Goal: Information Seeking & Learning: Learn about a topic

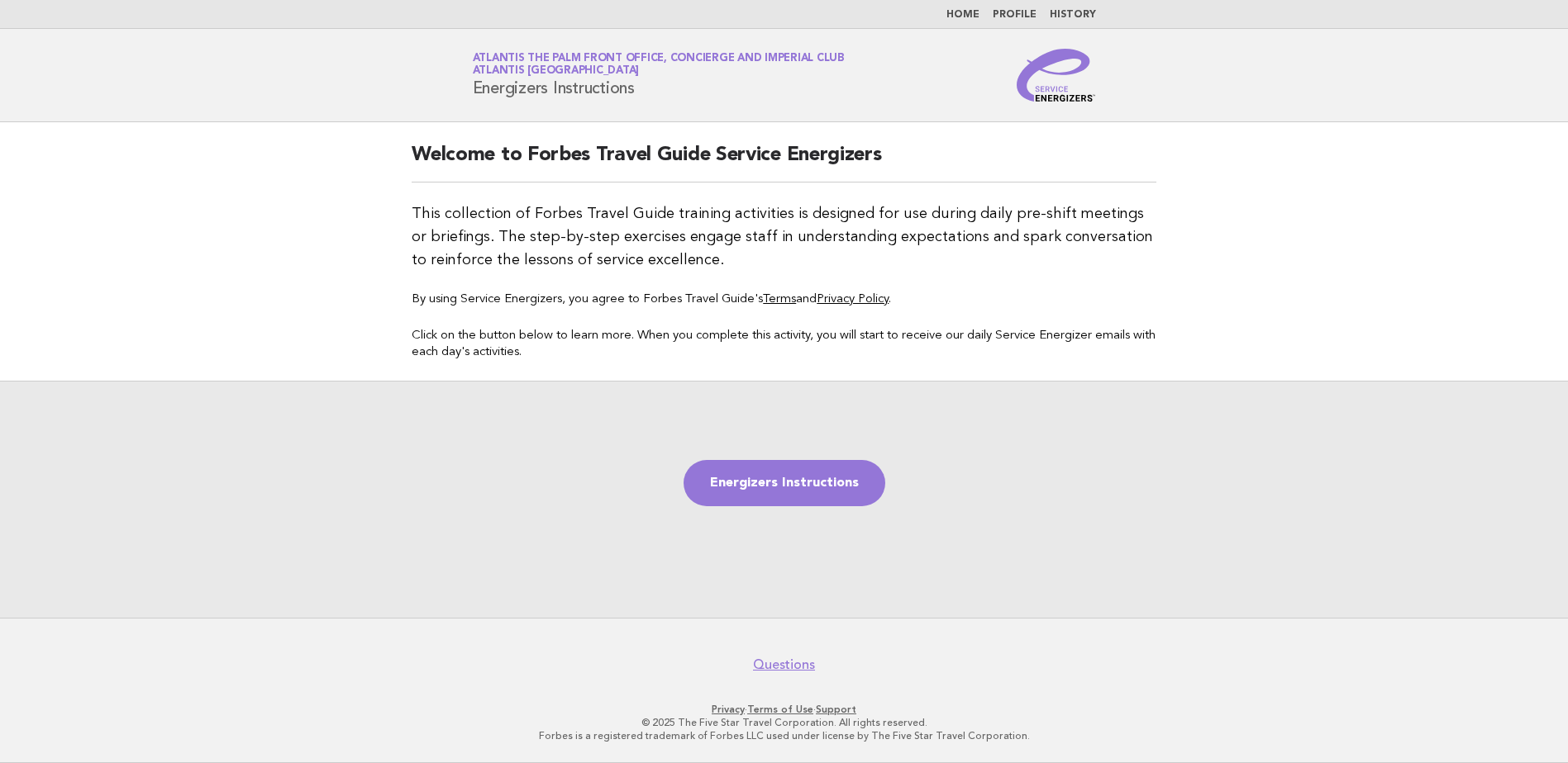
click at [947, 18] on link "Home" at bounding box center [963, 14] width 33 height 10
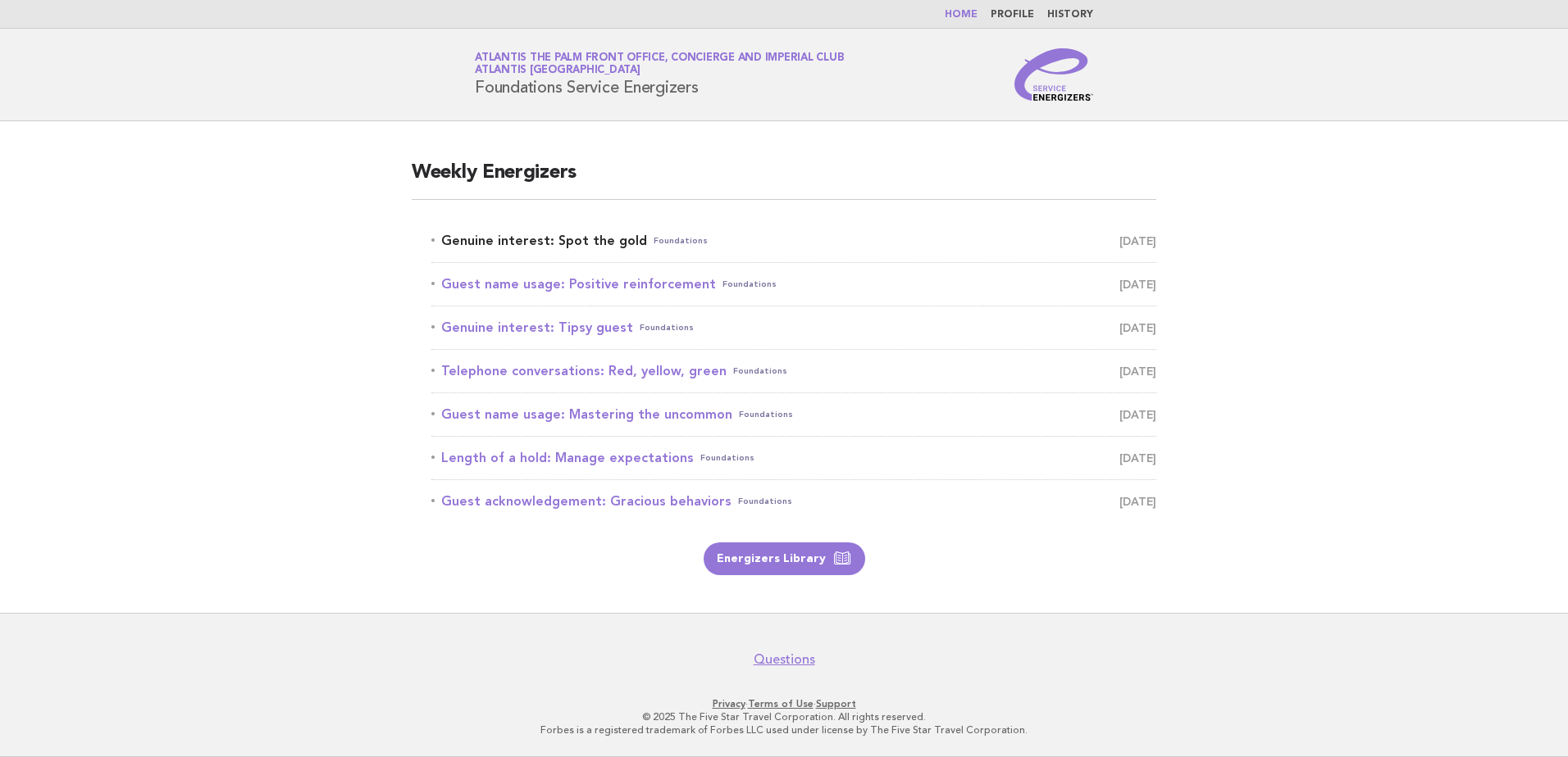
click at [673, 229] on span "Foundations" at bounding box center [681, 241] width 54 height 23
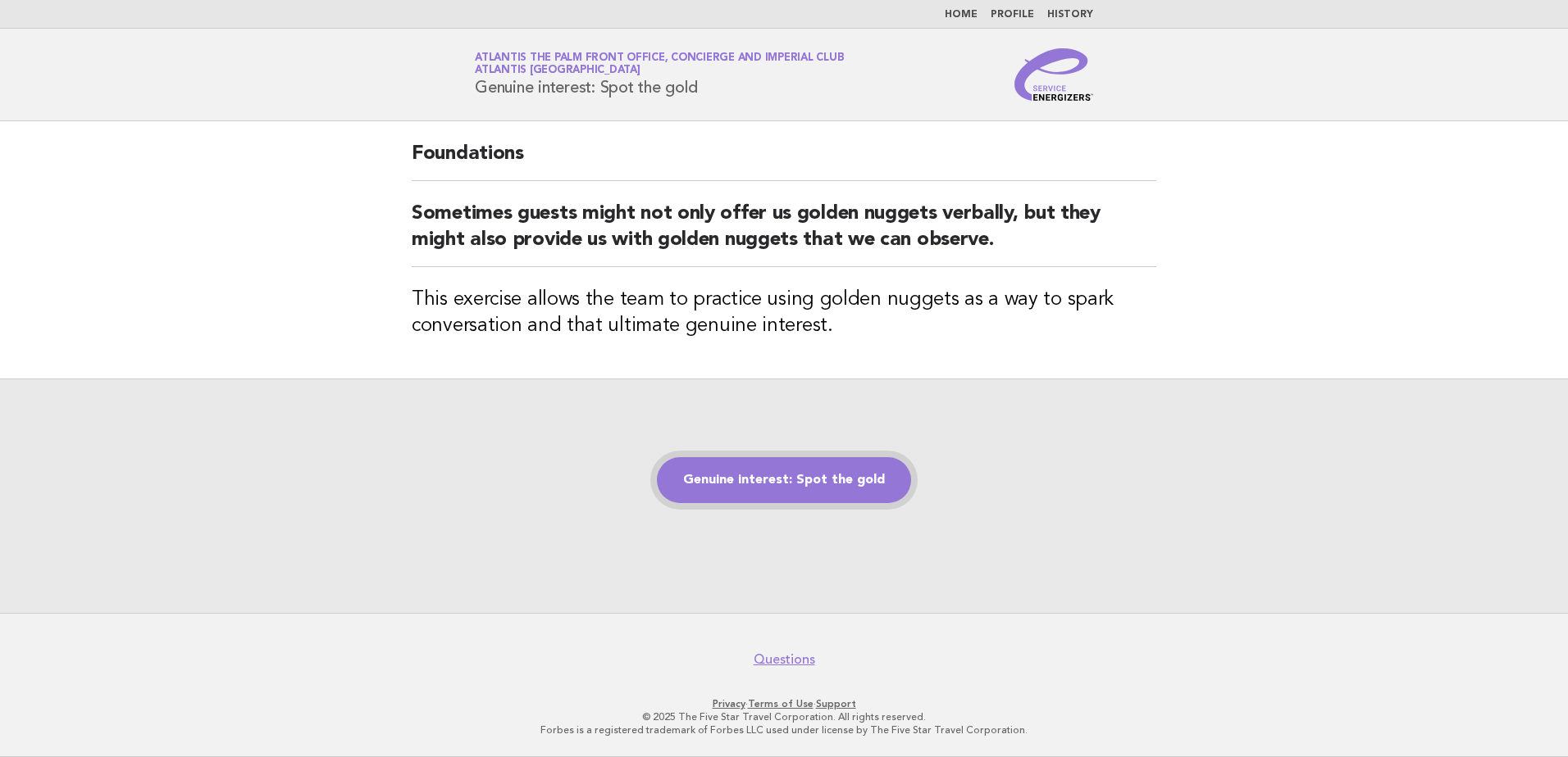
click at [818, 481] on link "Genuine interest: Spot the gold" at bounding box center [784, 480] width 254 height 46
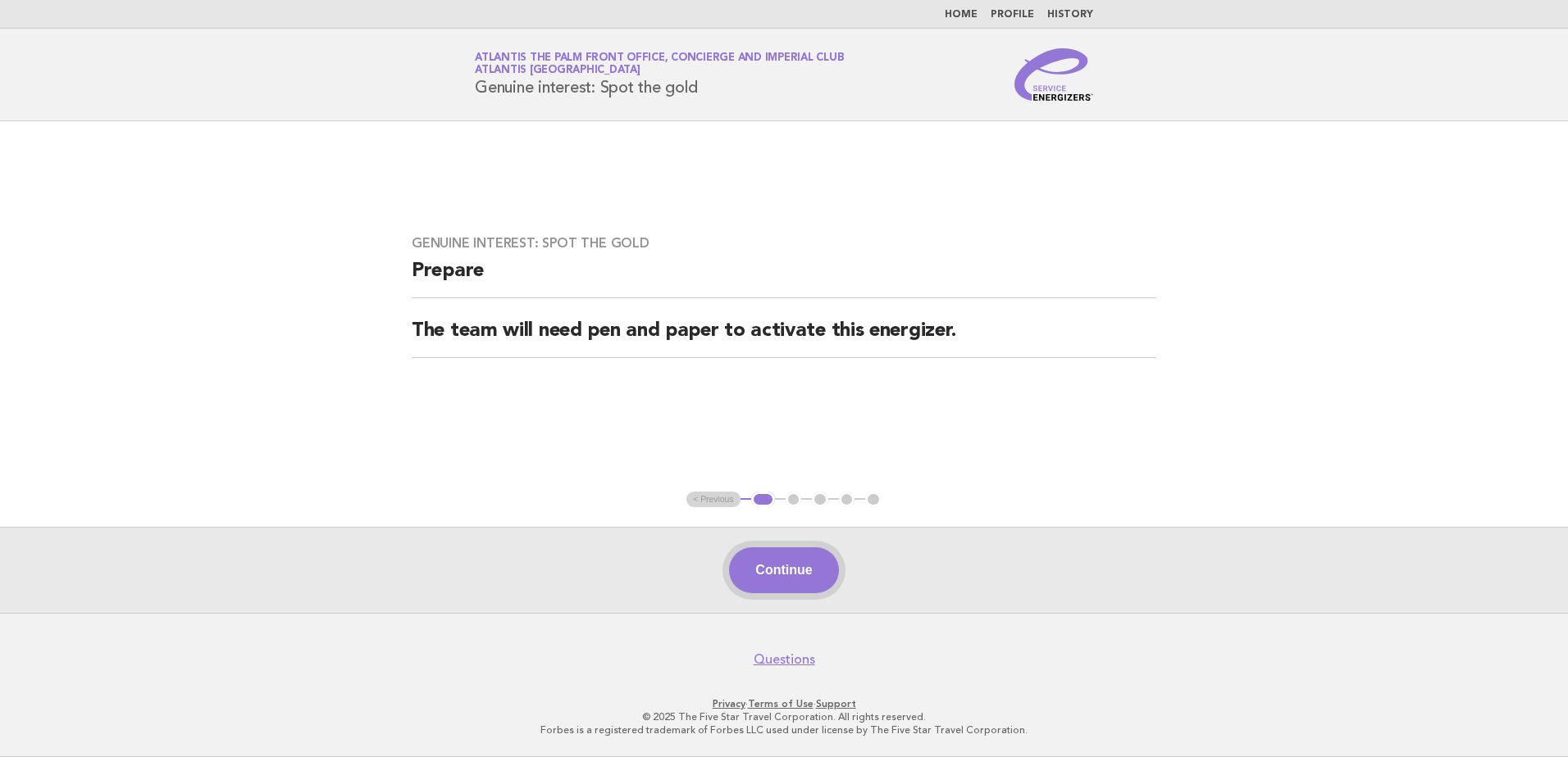
click at [747, 560] on button "Continue" at bounding box center [783, 570] width 109 height 46
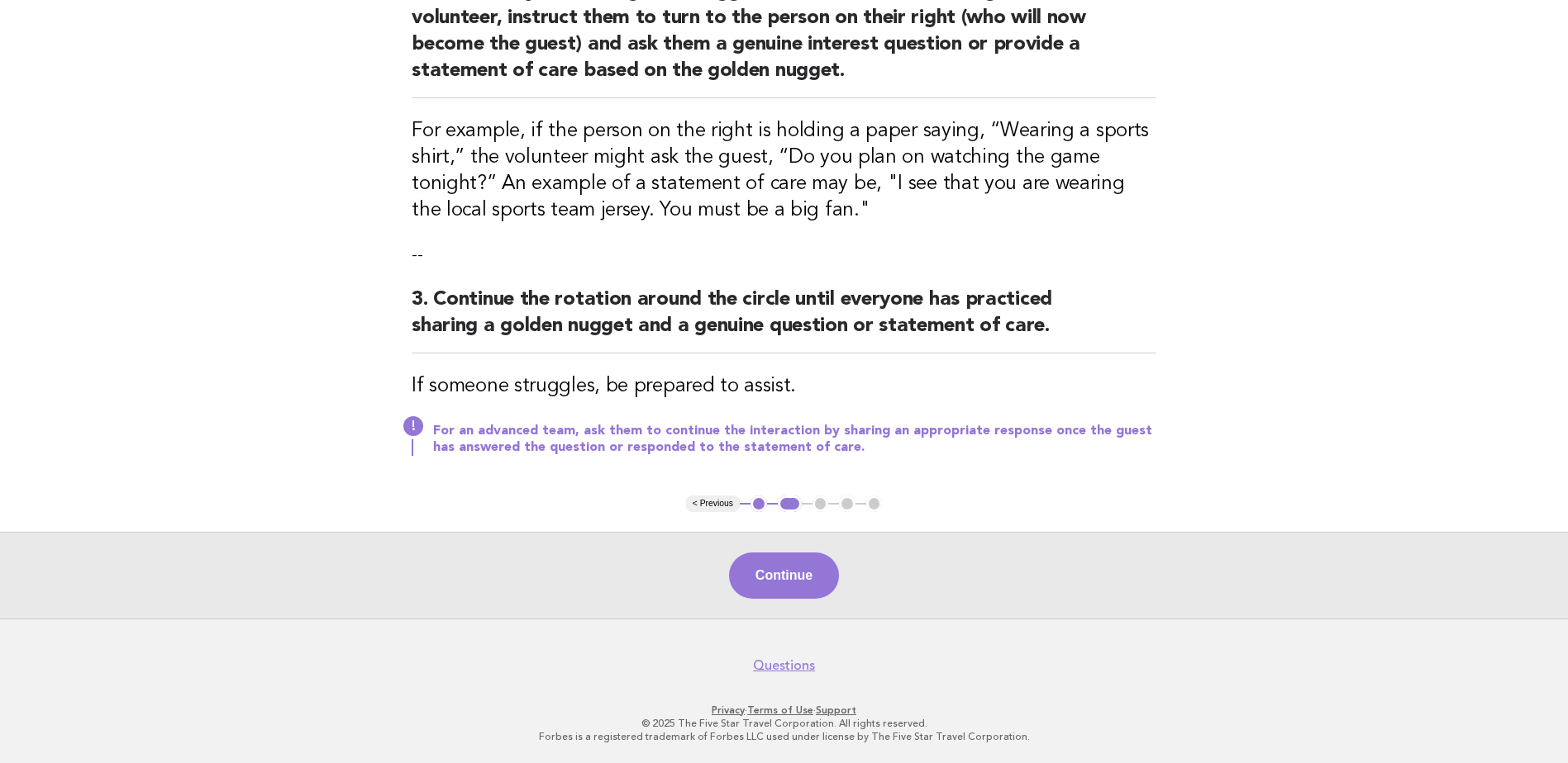
click at [774, 566] on button "Continue" at bounding box center [784, 576] width 110 height 46
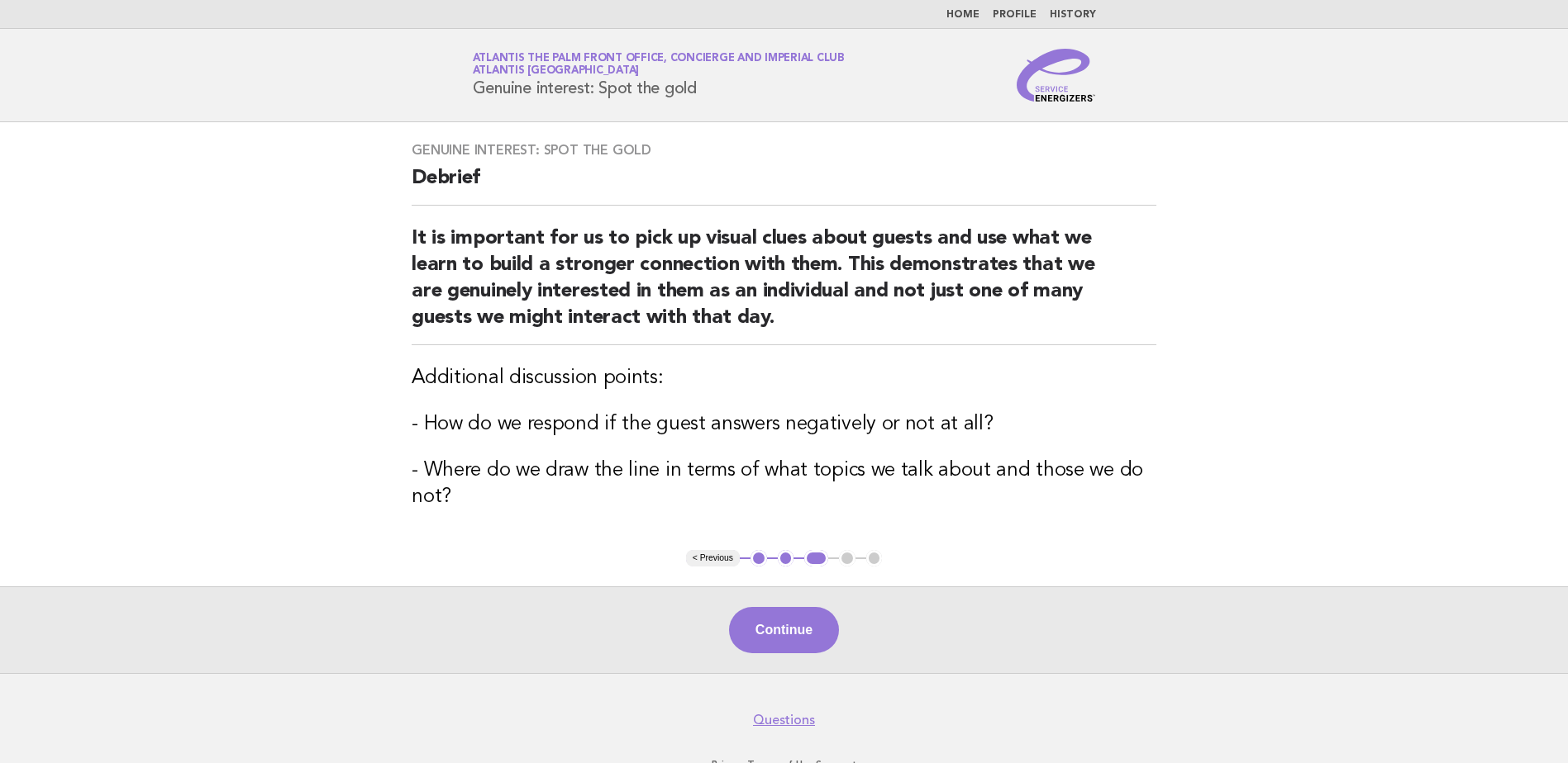
click at [968, 13] on link "Home" at bounding box center [963, 14] width 33 height 10
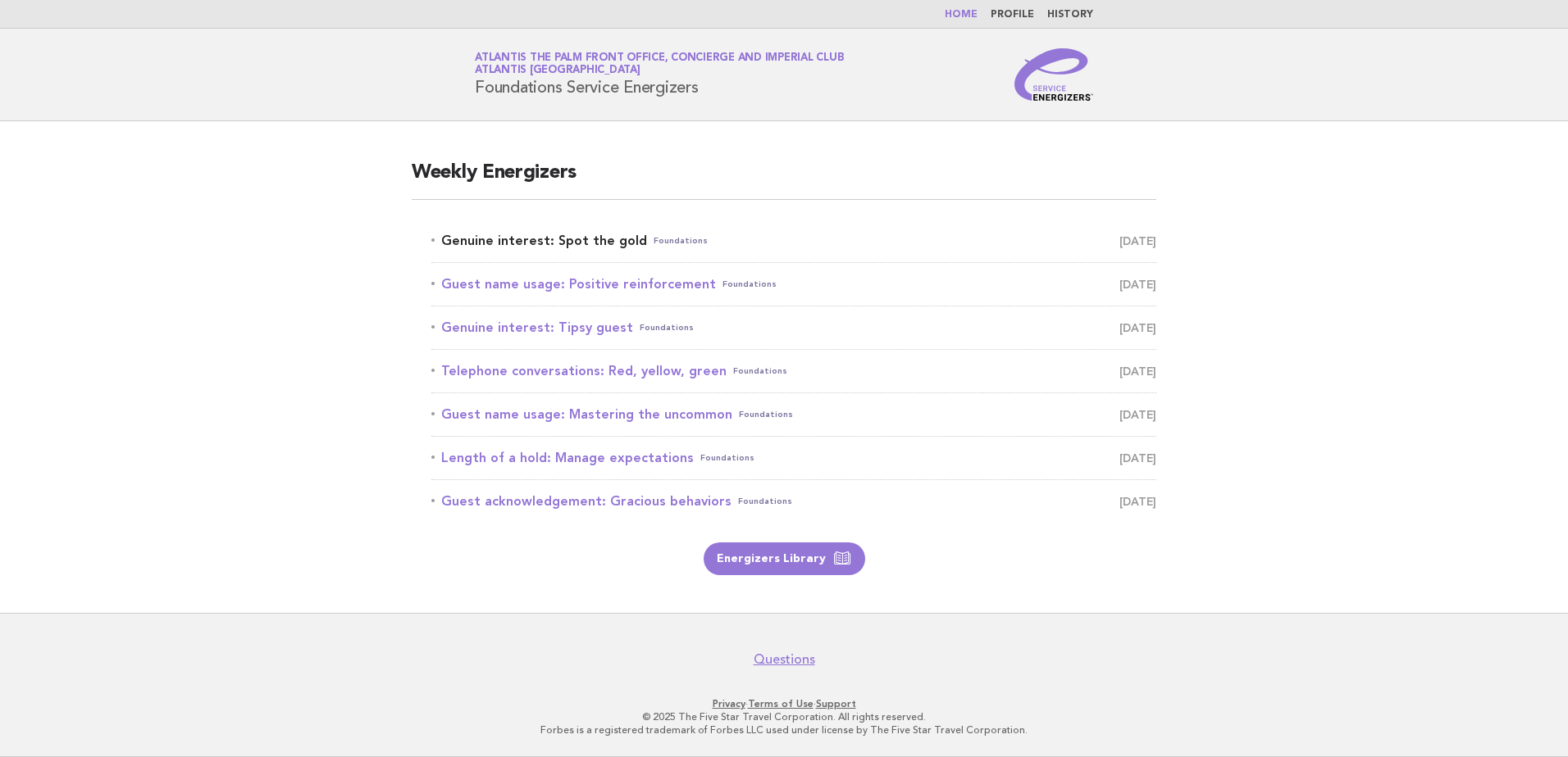
click at [1000, 231] on link "Genuine interest: Spot the gold Foundations September 12" at bounding box center [794, 241] width 725 height 23
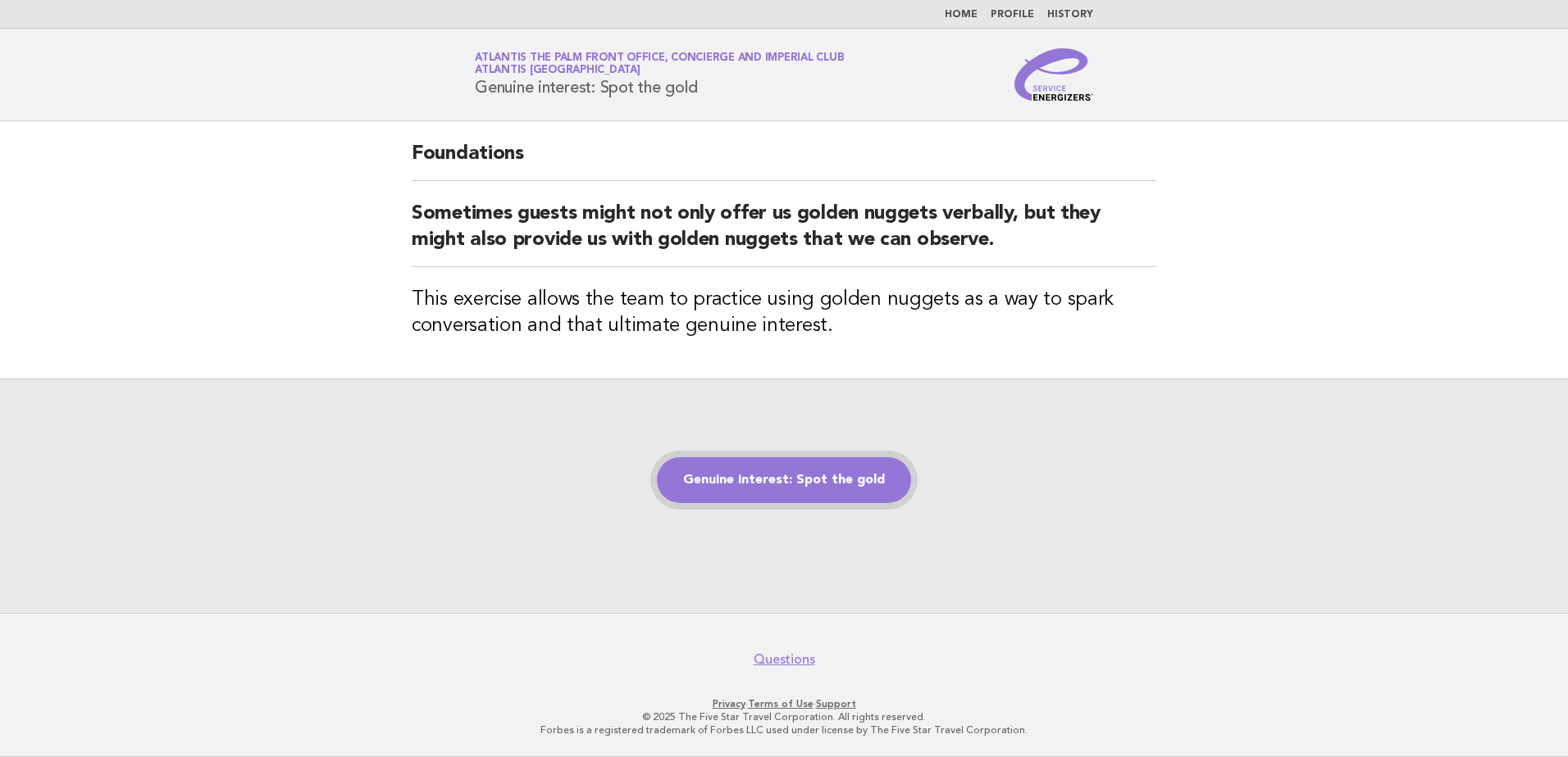
click at [731, 481] on link "Genuine interest: Spot the gold" at bounding box center [784, 480] width 254 height 46
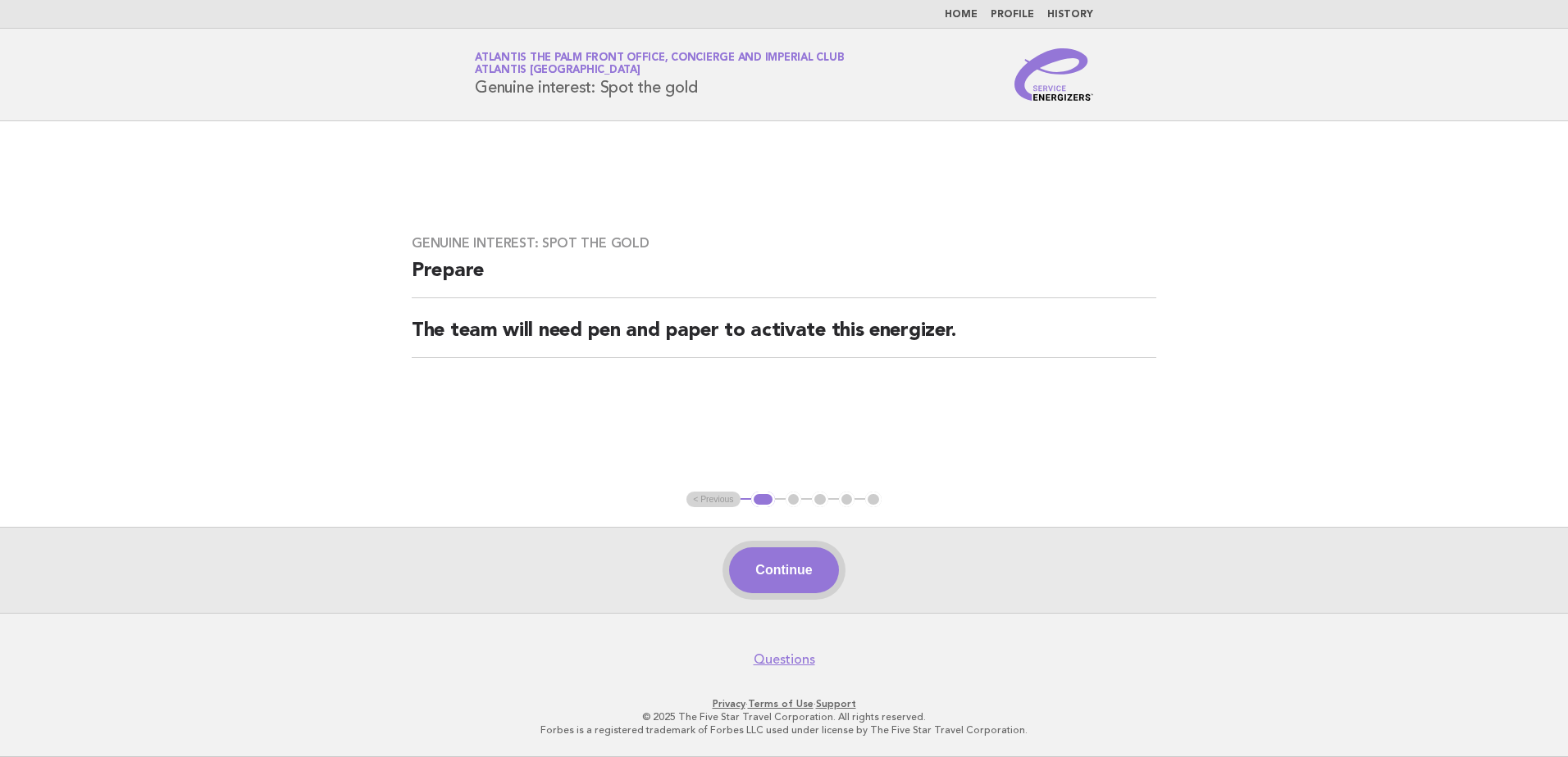
click at [799, 554] on button "Continue" at bounding box center [783, 570] width 109 height 46
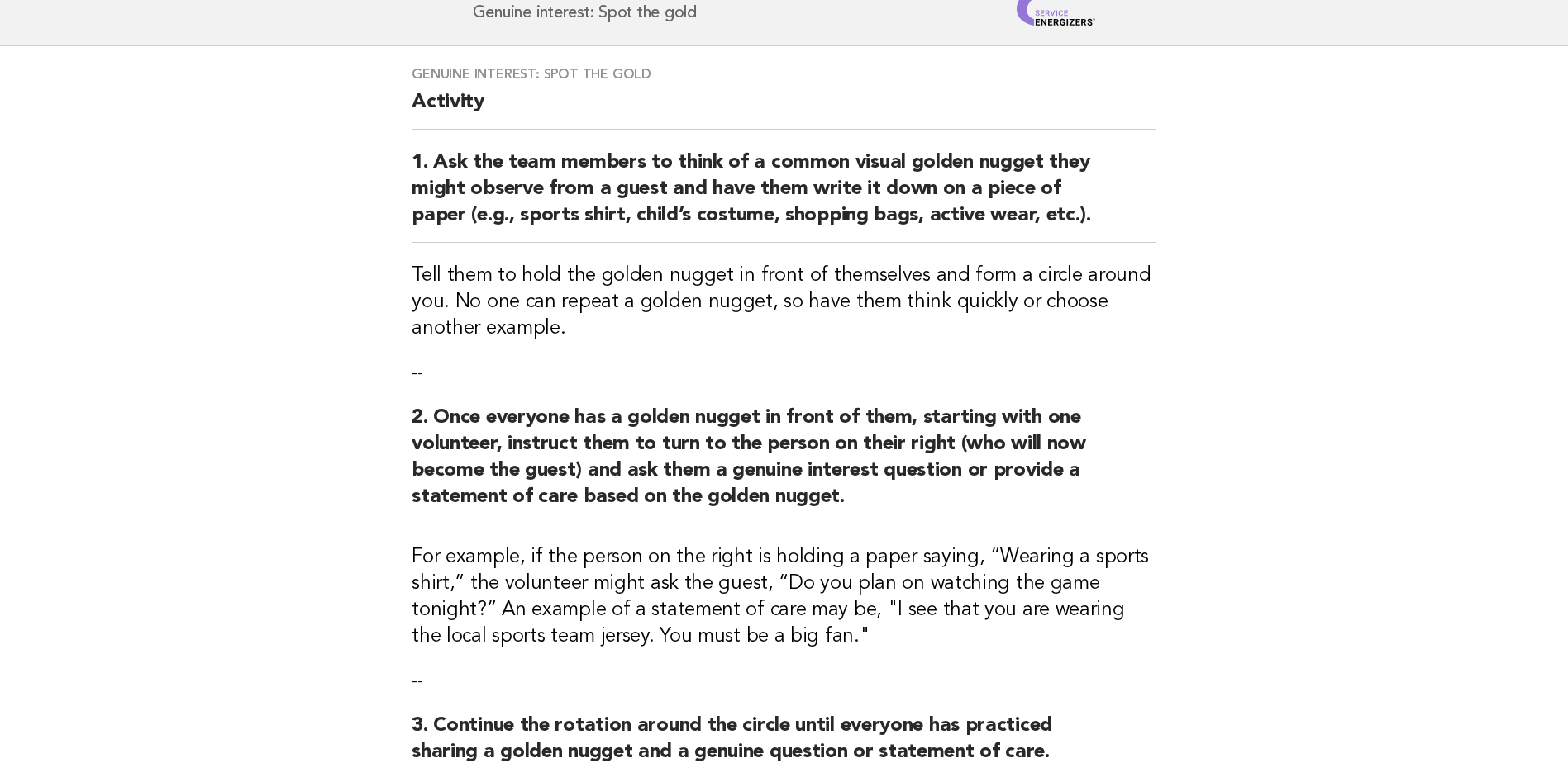
scroll to position [502, 0]
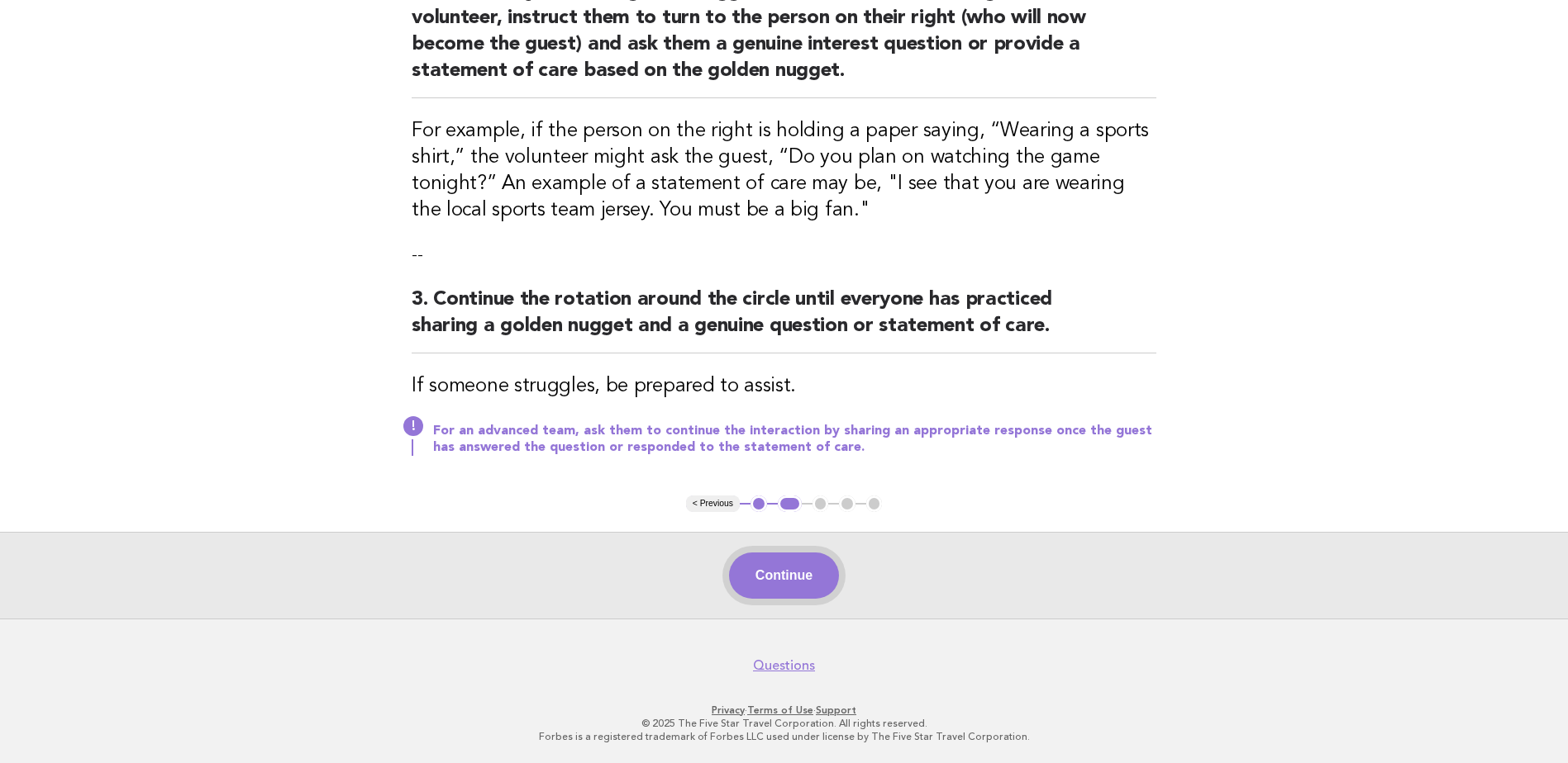
drag, startPoint x: 774, startPoint y: 572, endPoint x: 758, endPoint y: 579, distance: 17.5
click at [773, 572] on button "Continue" at bounding box center [784, 576] width 110 height 46
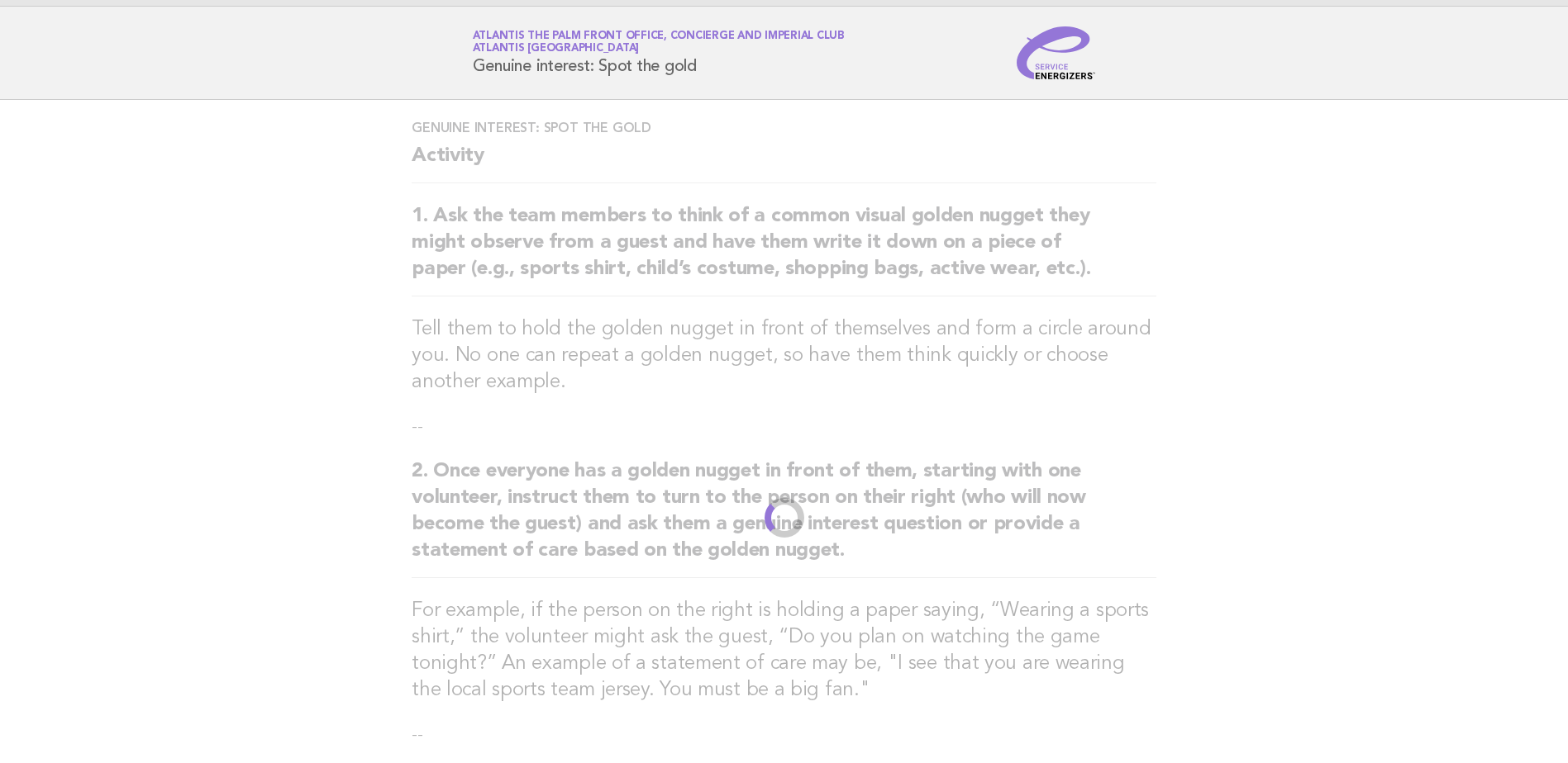
scroll to position [0, 0]
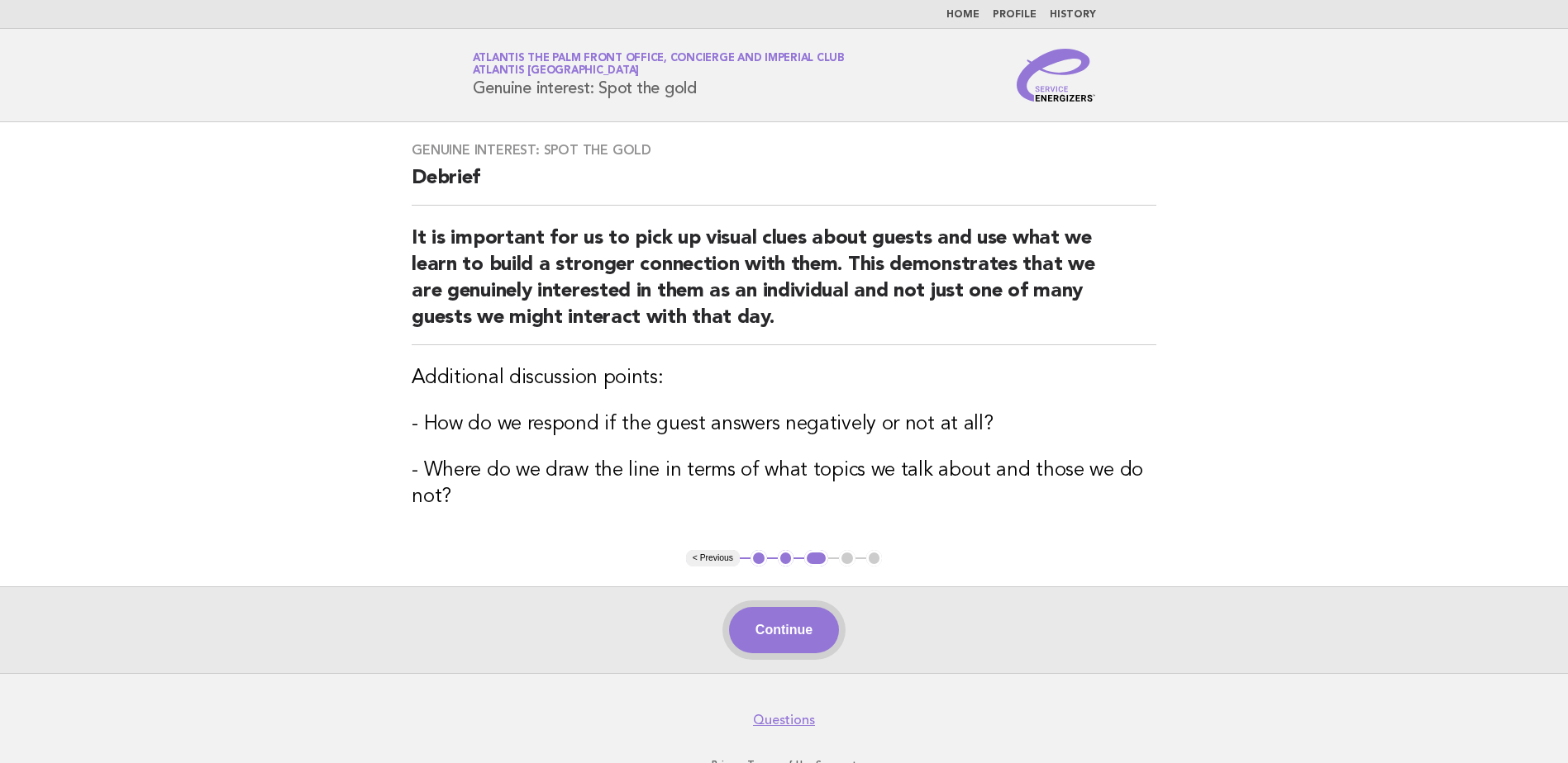
click at [786, 625] on button "Continue" at bounding box center [784, 630] width 110 height 46
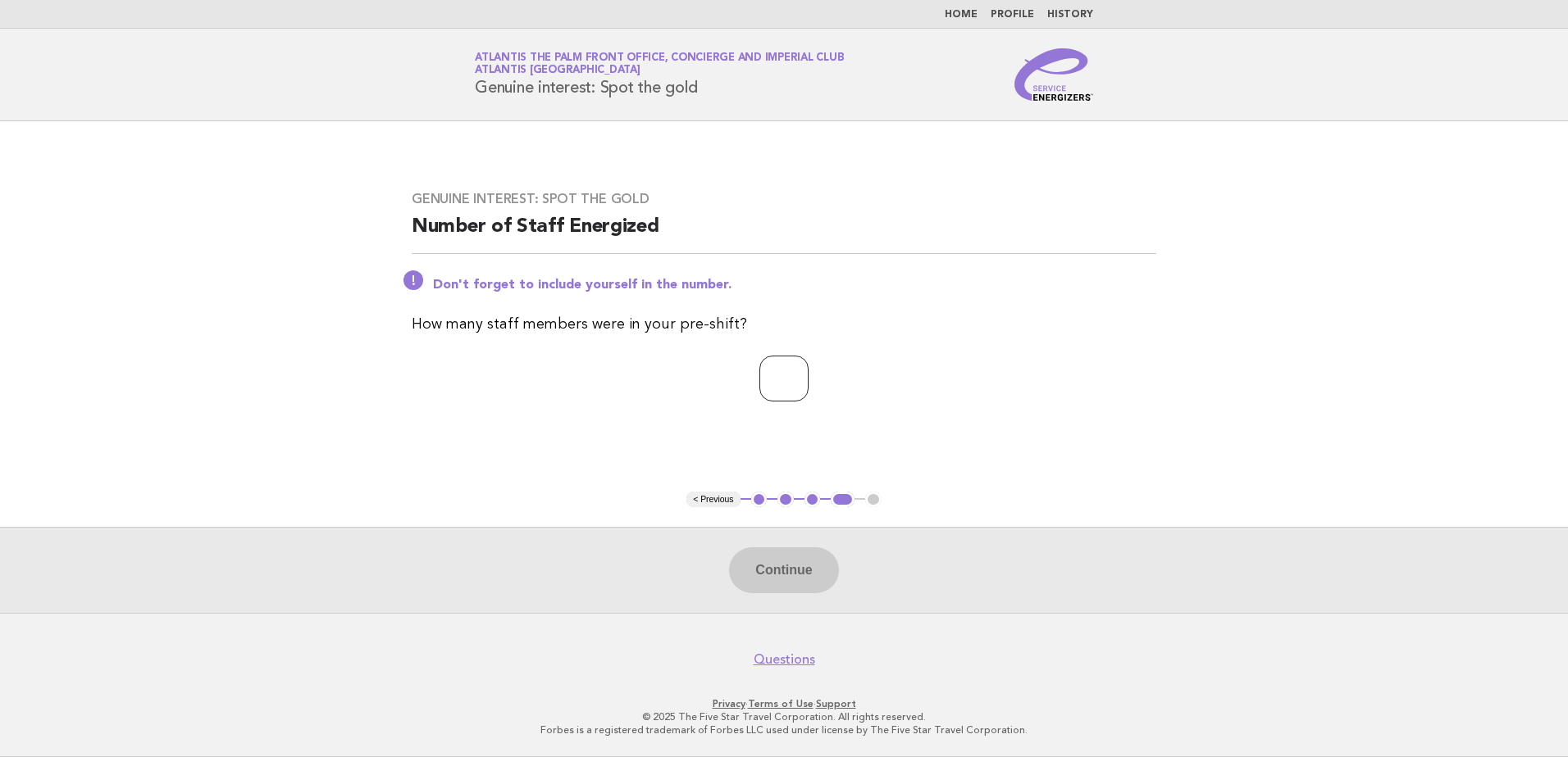
click at [759, 386] on input "number" at bounding box center [784, 378] width 50 height 46
type input "*"
click at [799, 580] on button "Continue" at bounding box center [783, 570] width 109 height 46
